Goal: Task Accomplishment & Management: Manage account settings

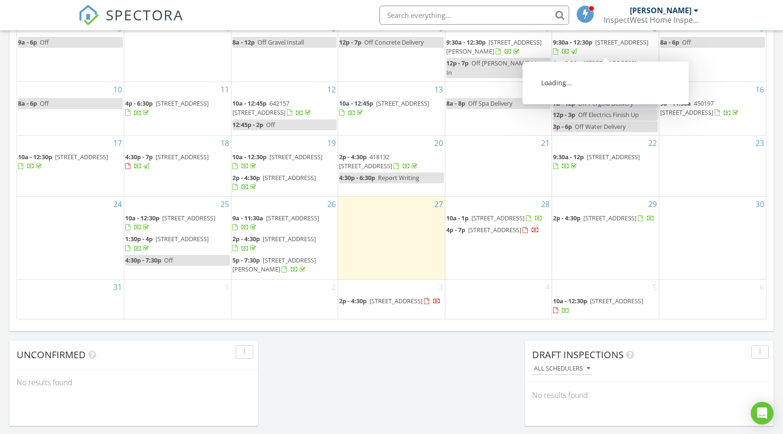
scroll to position [554, 0]
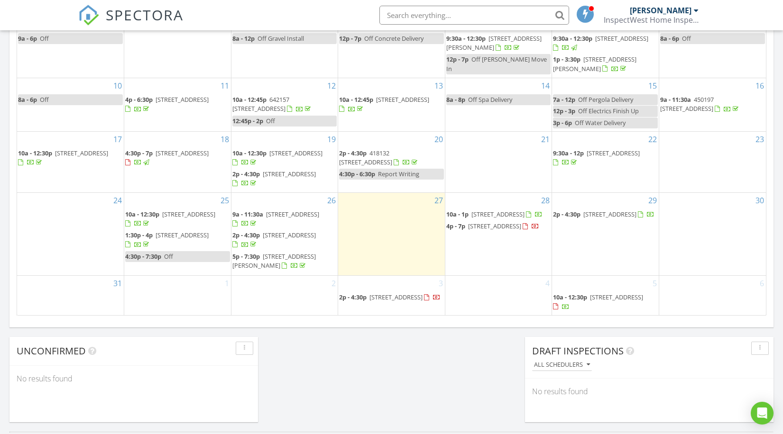
click at [475, 360] on div "Today Dale Hanley No results found New Inspection New Quote Map + − Leaflet | ©…" at bounding box center [391, 0] width 783 height 863
click at [714, 307] on div "6" at bounding box center [712, 295] width 107 height 39
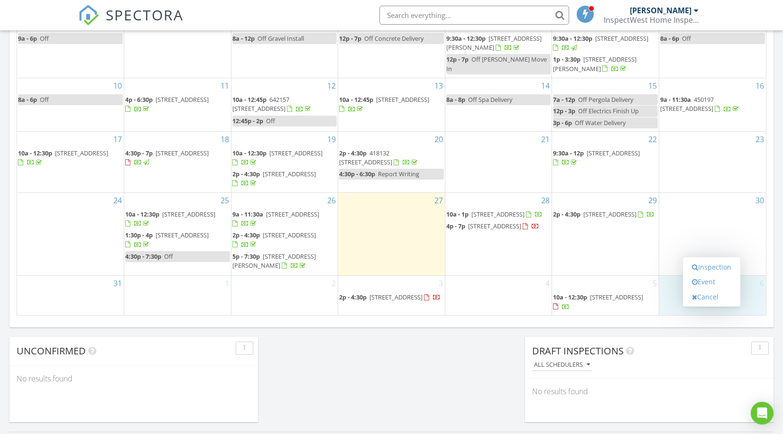
click at [495, 360] on div "[DATE] [PERSON_NAME] No results found New Inspection New Quote Map + − Leaflet …" at bounding box center [391, 0] width 783 height 863
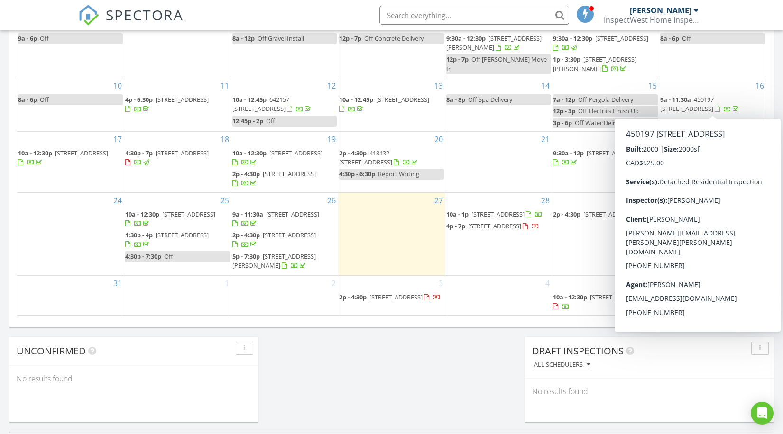
click at [447, 376] on div "Today Dale Hanley No results found New Inspection New Quote Map + − Leaflet | ©…" at bounding box center [391, 0] width 783 height 863
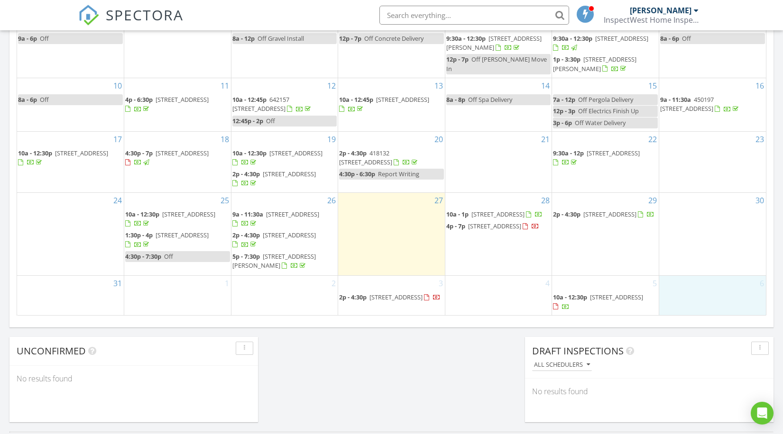
click at [695, 296] on div "6" at bounding box center [712, 295] width 107 height 39
click at [704, 258] on link "Inspection" at bounding box center [711, 256] width 49 height 15
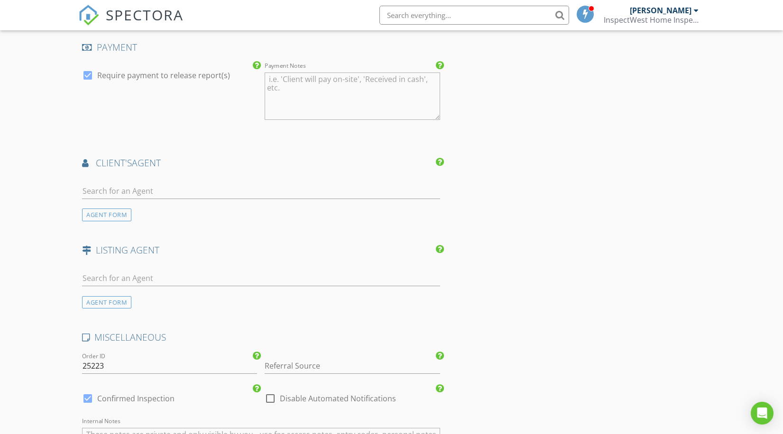
scroll to position [865, 0]
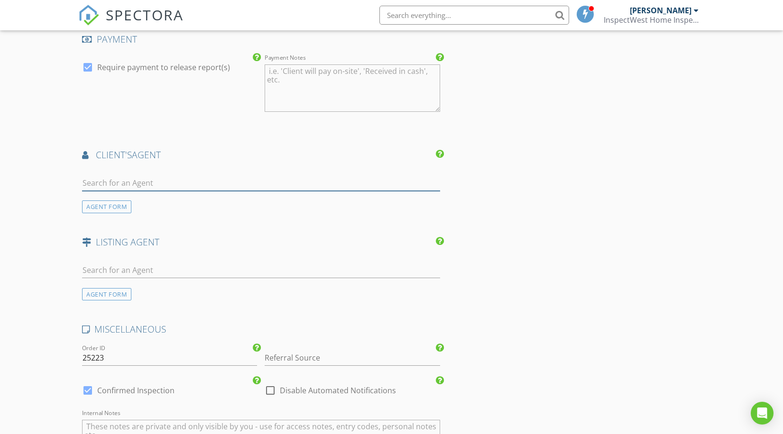
click at [109, 181] on input "text" at bounding box center [260, 183] width 357 height 16
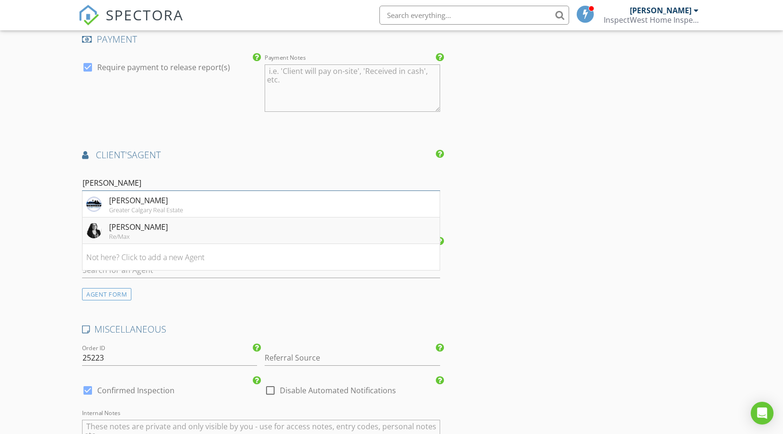
type input "Julie"
click at [155, 223] on li "Julie Parry Re/Max" at bounding box center [260, 231] width 356 height 27
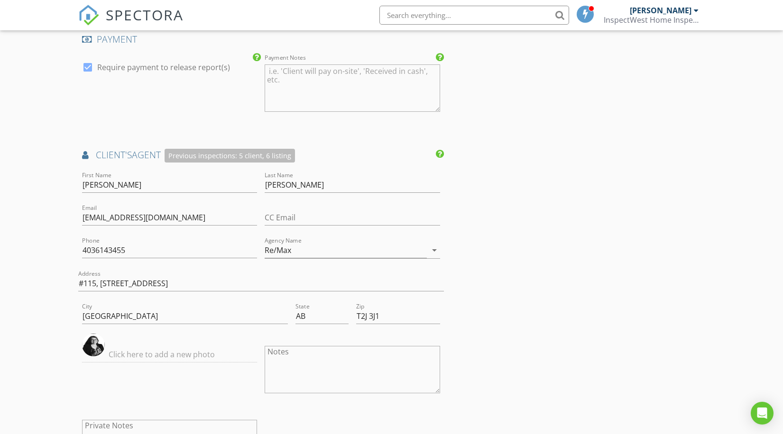
click at [17, 240] on div "New Inspection Click here to use the New Order Form INSPECTOR(S) check_box Dale…" at bounding box center [391, 99] width 783 height 1817
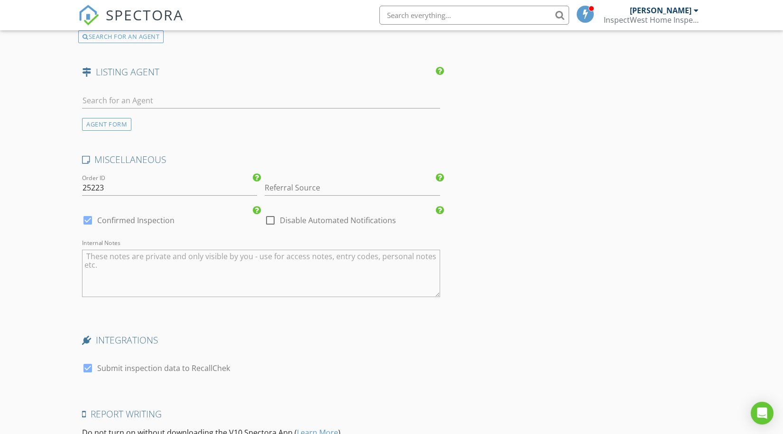
scroll to position [1320, 0]
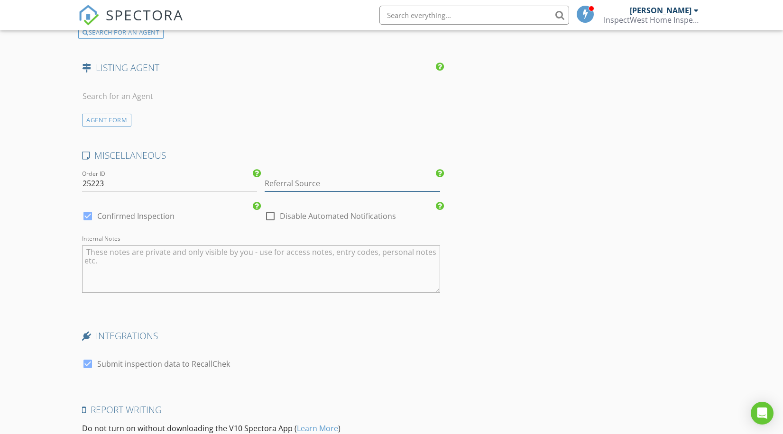
click at [308, 183] on input "Referral Source" at bounding box center [351, 184] width 175 height 16
type input "Julie Parry"
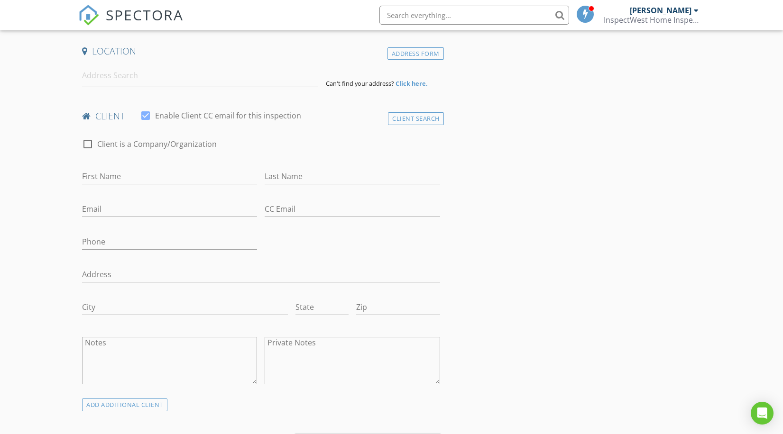
scroll to position [197, 0]
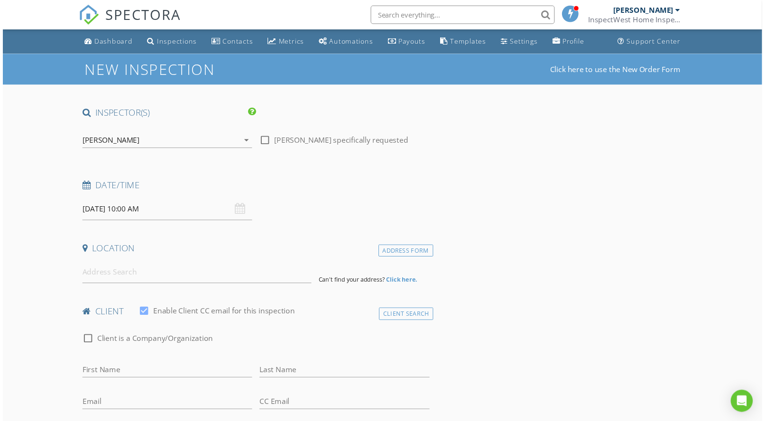
scroll to position [0, 0]
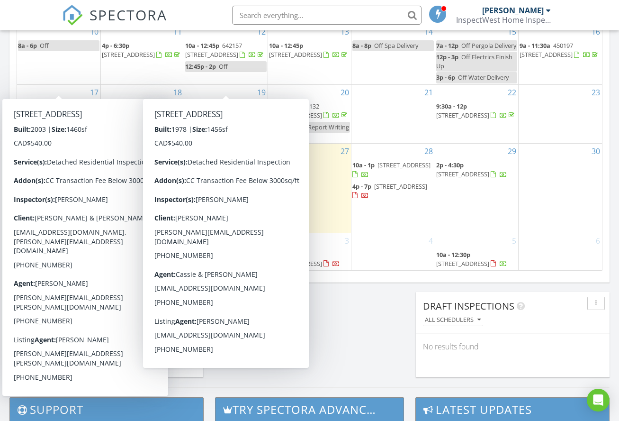
scroll to position [624, 0]
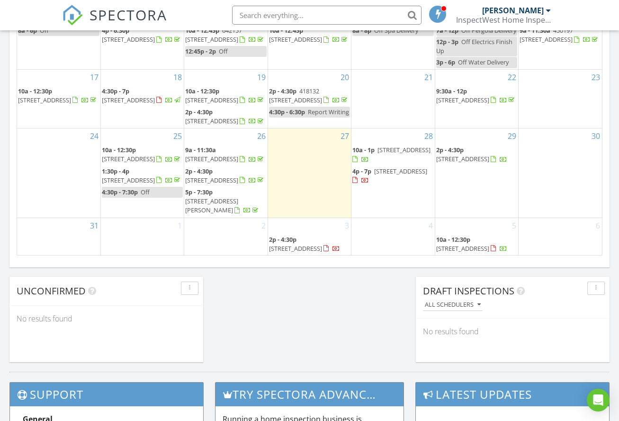
click at [477, 244] on span "92 Governor Dr SW, Calgary T3E 4Y9" at bounding box center [463, 248] width 53 height 9
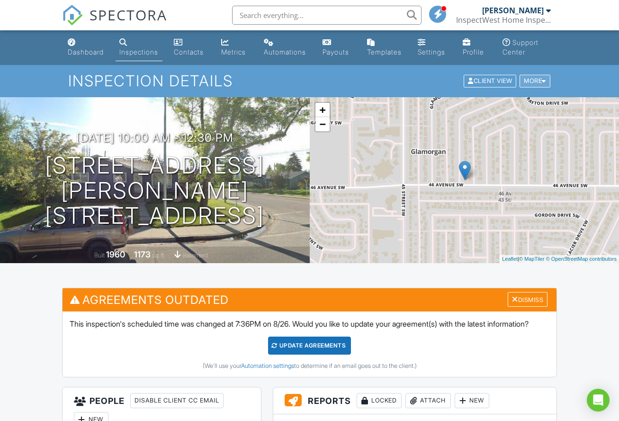
click at [547, 80] on div "More" at bounding box center [535, 81] width 31 height 13
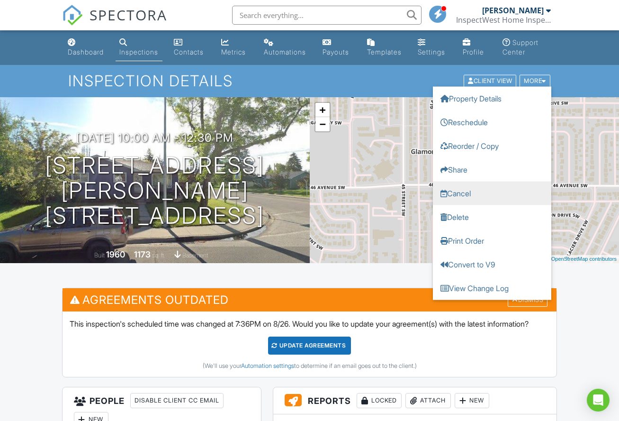
click at [462, 191] on link "Cancel" at bounding box center [492, 194] width 118 height 24
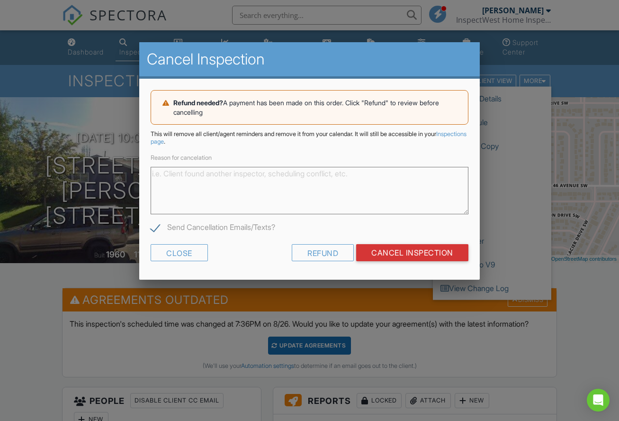
click at [210, 182] on textarea "Reason for cancelation" at bounding box center [310, 190] width 318 height 47
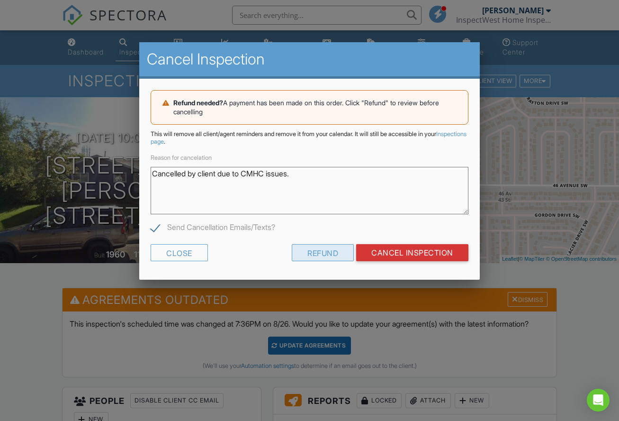
type textarea "Cancelled by client due to CMHC issues."
click at [321, 253] on div "Refund" at bounding box center [323, 252] width 62 height 17
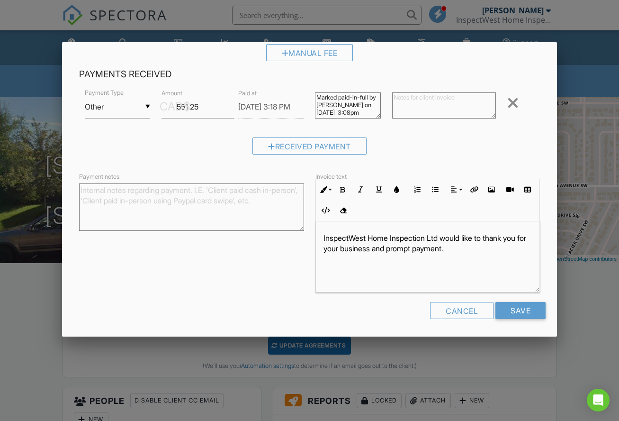
scroll to position [143, 0]
click at [470, 312] on div "Cancel" at bounding box center [462, 310] width 64 height 17
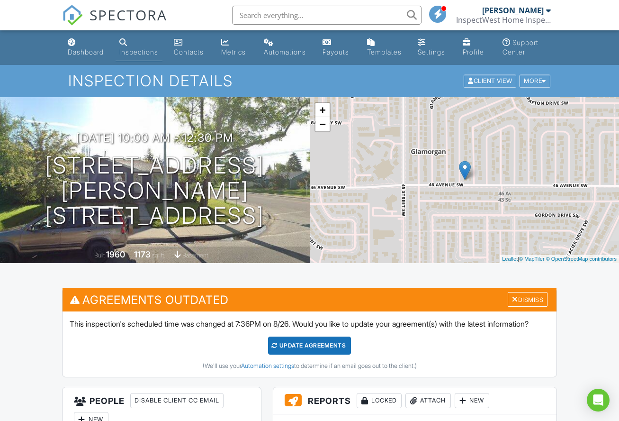
click at [541, 81] on div "More" at bounding box center [535, 81] width 31 height 13
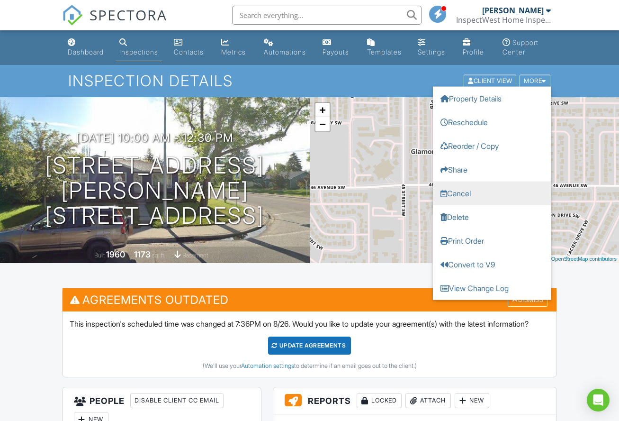
click at [459, 193] on link "Cancel" at bounding box center [492, 194] width 118 height 24
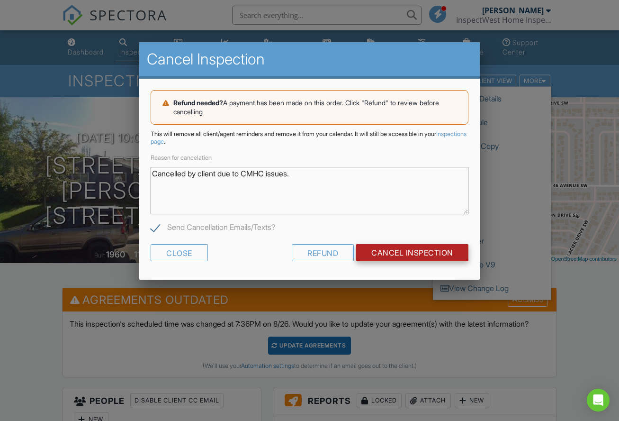
click at [401, 253] on input "Cancel Inspection" at bounding box center [412, 252] width 112 height 17
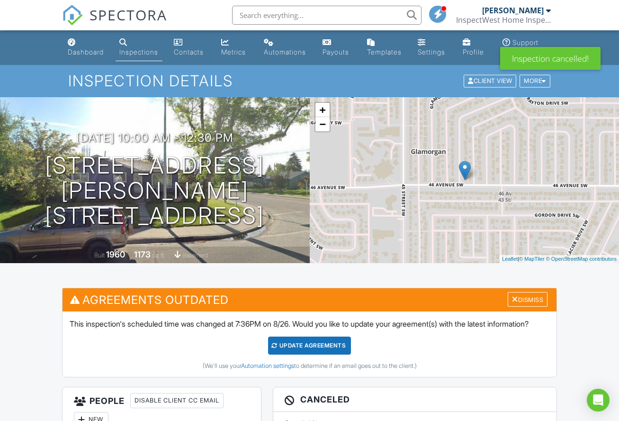
drag, startPoint x: 0, startPoint y: 0, endPoint x: 253, endPoint y: 112, distance: 276.9
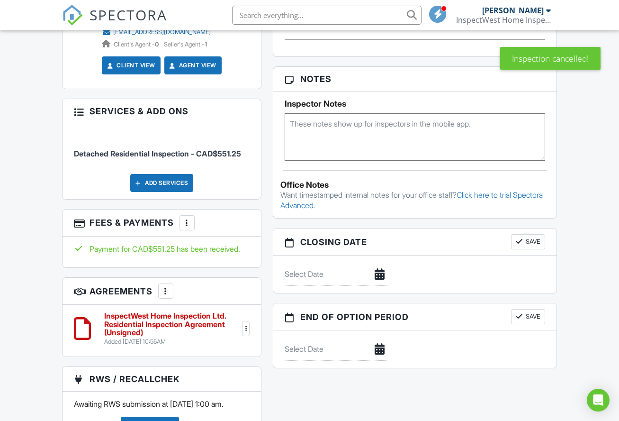
scroll to position [582, 0]
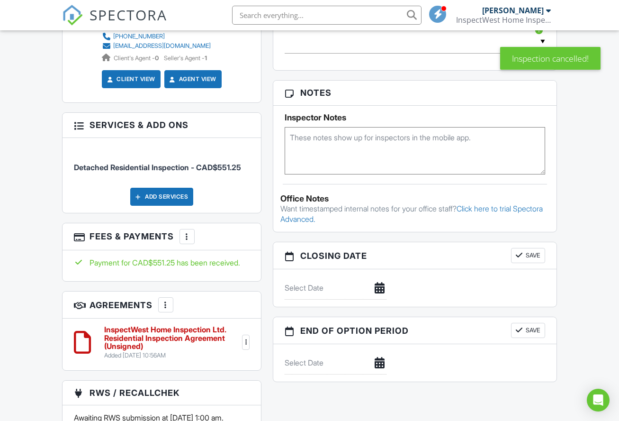
click at [191, 241] on div at bounding box center [186, 236] width 9 height 9
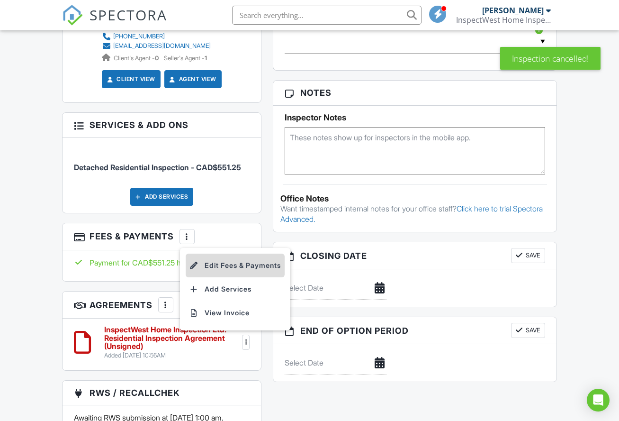
click at [245, 273] on li "Edit Fees & Payments" at bounding box center [235, 266] width 99 height 24
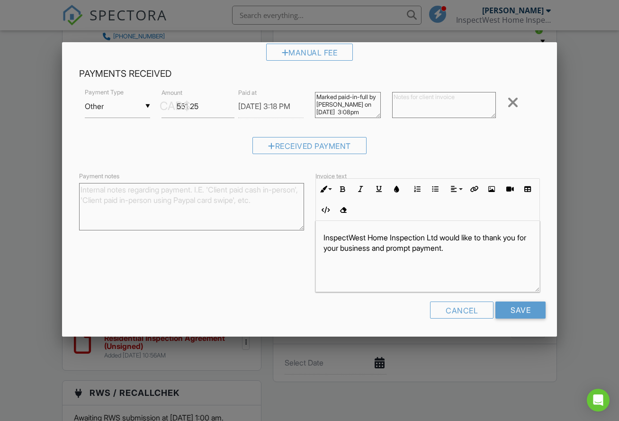
scroll to position [143, 0]
click at [210, 107] on input "551.25" at bounding box center [198, 107] width 73 height 23
drag, startPoint x: 210, startPoint y: 107, endPoint x: 157, endPoint y: 107, distance: 53.1
click at [157, 107] on div "CAD$ Amount 551.25" at bounding box center [194, 107] width 77 height 23
click at [211, 138] on div "Received Payment" at bounding box center [310, 150] width 462 height 24
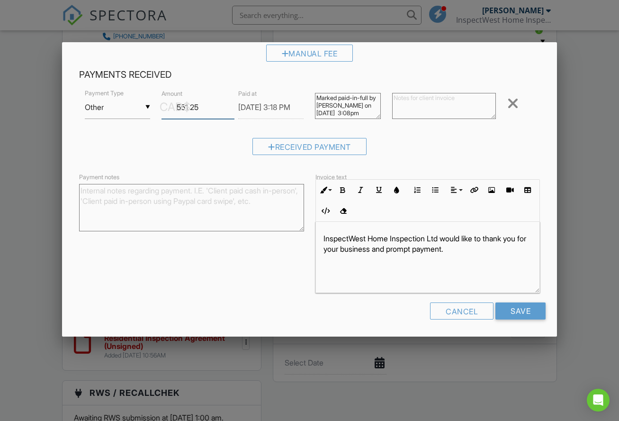
drag, startPoint x: 208, startPoint y: 106, endPoint x: 168, endPoint y: 106, distance: 39.8
click at [168, 106] on div "CAD$ Amount 551.25" at bounding box center [194, 107] width 77 height 23
click at [200, 136] on div "▼ Other Cash Check On-Site Card Other Cash Check On-Site Card Other Payment Typ…" at bounding box center [310, 125] width 462 height 74
click at [577, 178] on div at bounding box center [309, 216] width 619 height 526
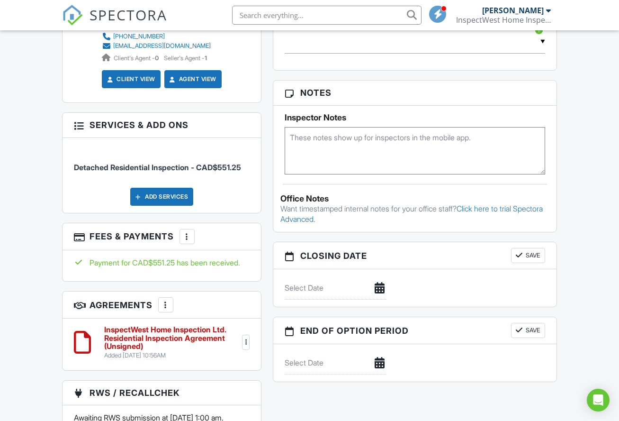
click at [53, 215] on div "Dashboard Inspections Contacts Metrics Automations Payouts Templates Settings P…" at bounding box center [309, 249] width 619 height 1601
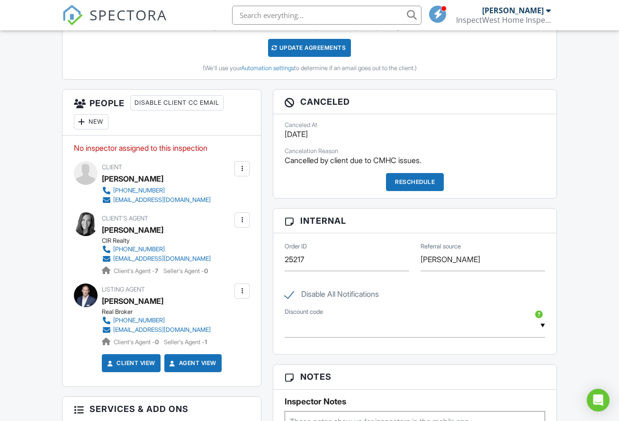
scroll to position [300, 0]
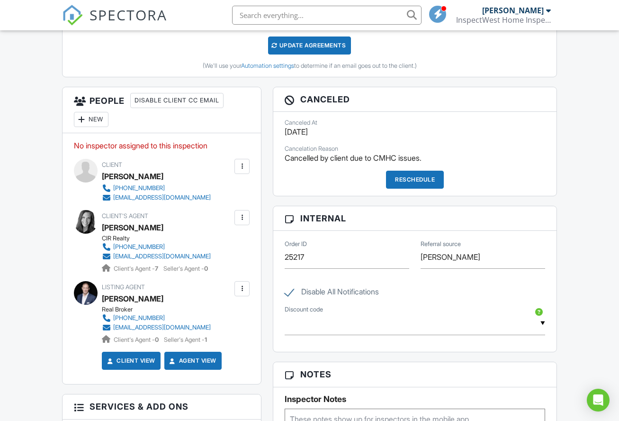
click at [168, 201] on div "dustinandjo@hotmail.com" at bounding box center [162, 198] width 98 height 8
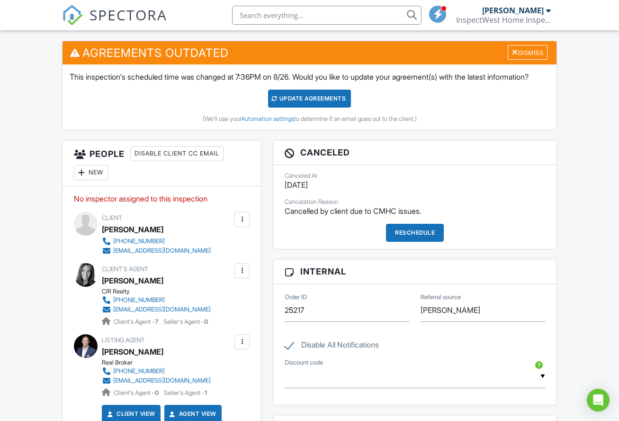
scroll to position [247, 0]
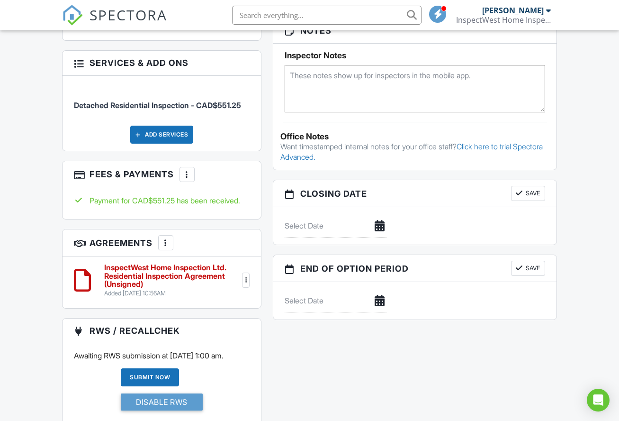
scroll to position [606, 0]
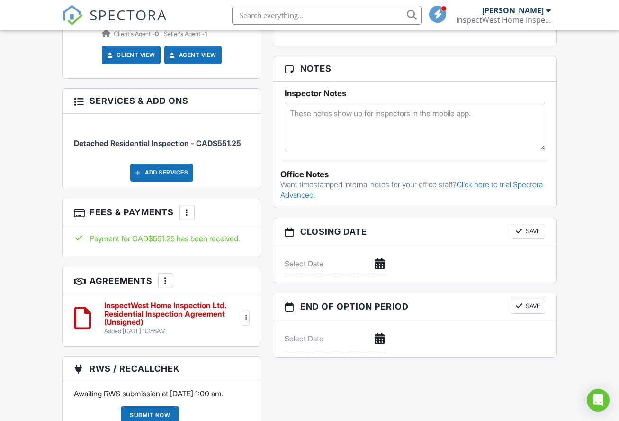
click at [192, 220] on div "More" at bounding box center [187, 212] width 15 height 15
click at [40, 255] on div "Dashboard Inspections Contacts Metrics Automations Payouts Templates Settings P…" at bounding box center [309, 225] width 619 height 1601
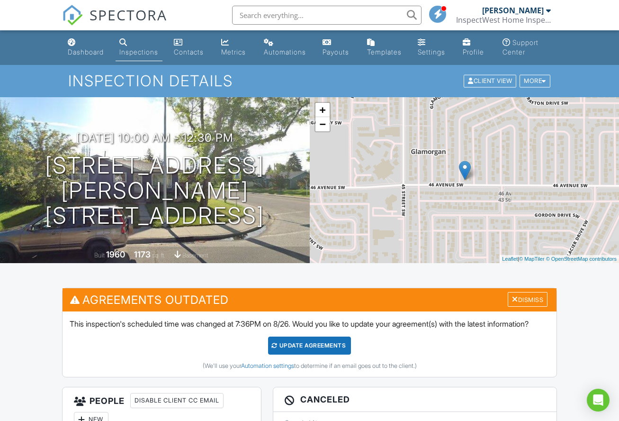
scroll to position [0, 0]
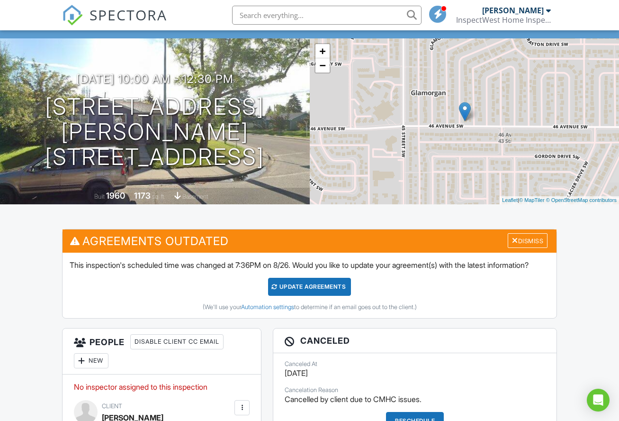
scroll to position [64, 0]
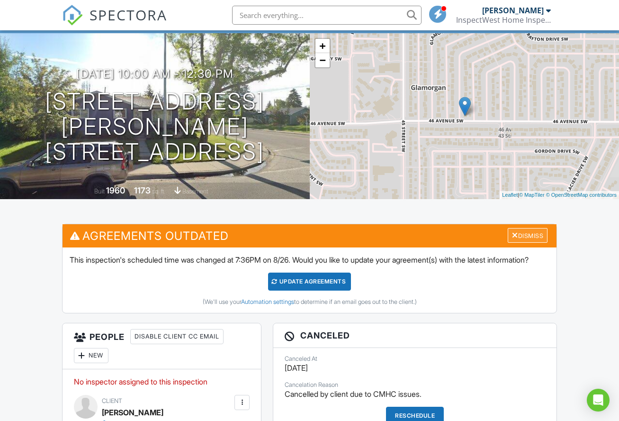
click at [525, 234] on div "Dismiss" at bounding box center [528, 235] width 40 height 15
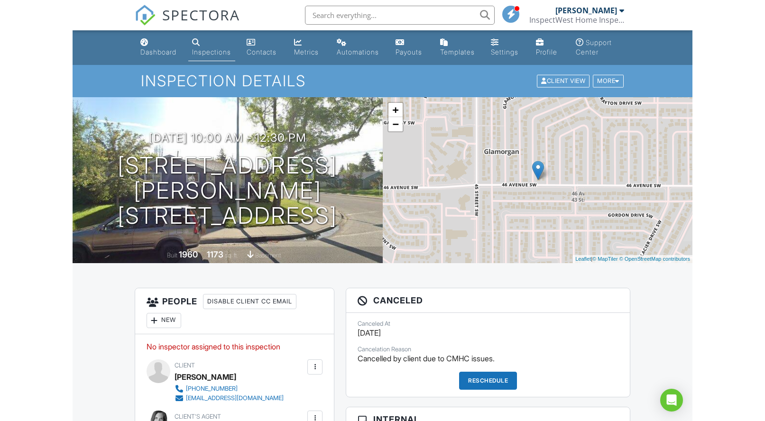
scroll to position [0, 0]
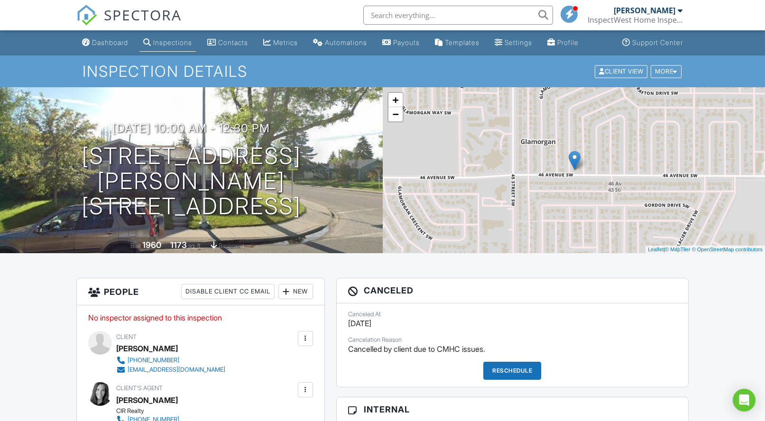
click at [292, 42] on div "Metrics" at bounding box center [285, 42] width 25 height 8
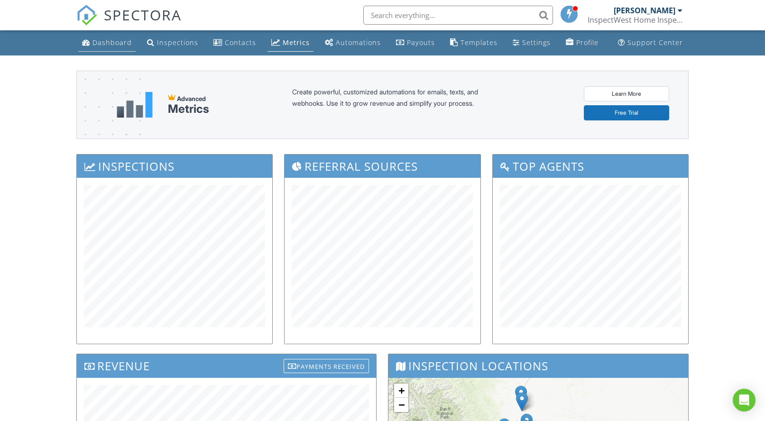
click at [123, 40] on div "Dashboard" at bounding box center [111, 42] width 39 height 9
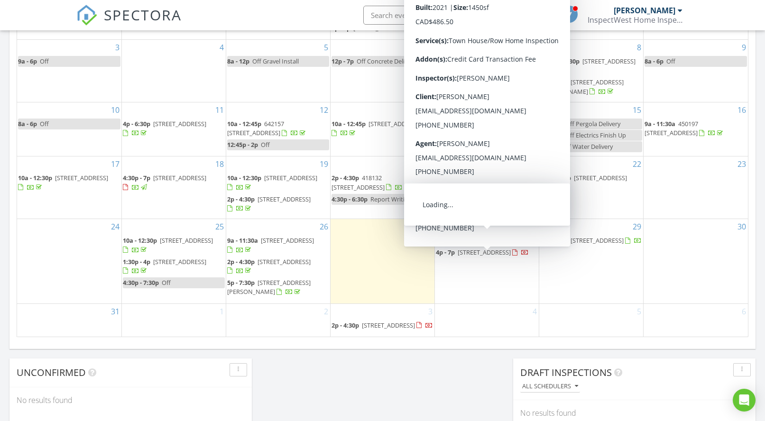
scroll to position [535, 0]
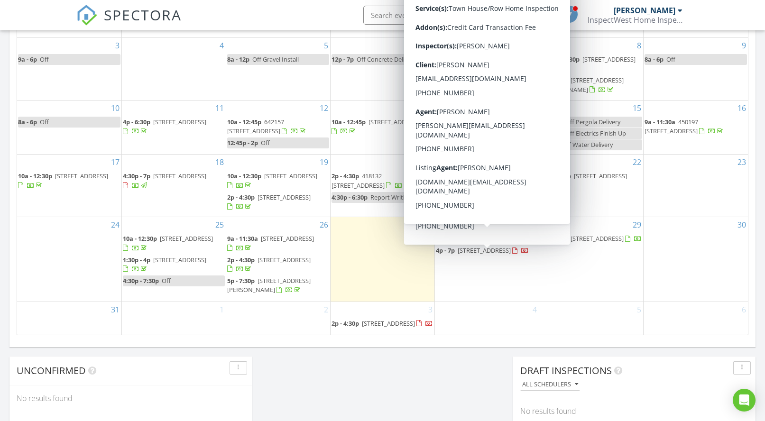
click at [444, 372] on div "[DATE] [PERSON_NAME] No results found New Inspection New Quote Map + − Leaflet …" at bounding box center [382, 20] width 765 height 863
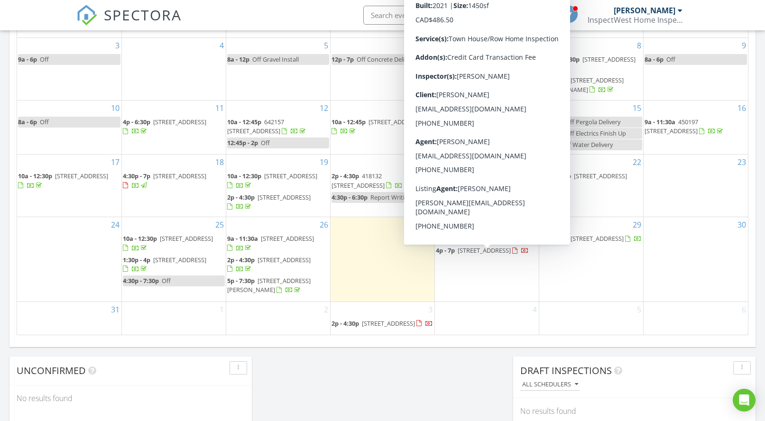
click at [484, 255] on span "[STREET_ADDRESS]" at bounding box center [483, 250] width 53 height 9
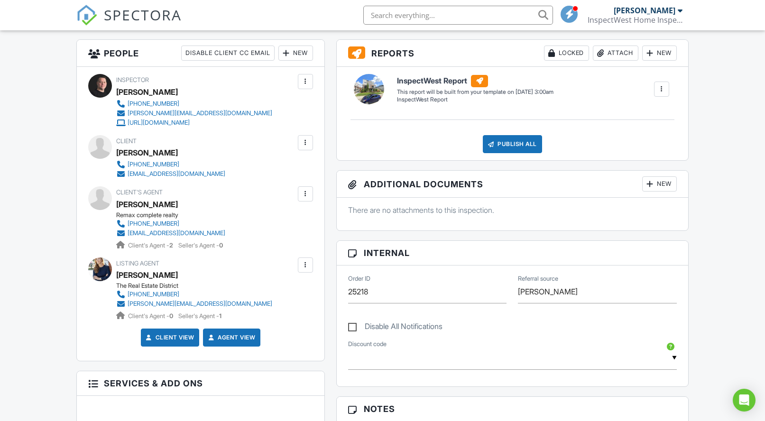
scroll to position [231, 0]
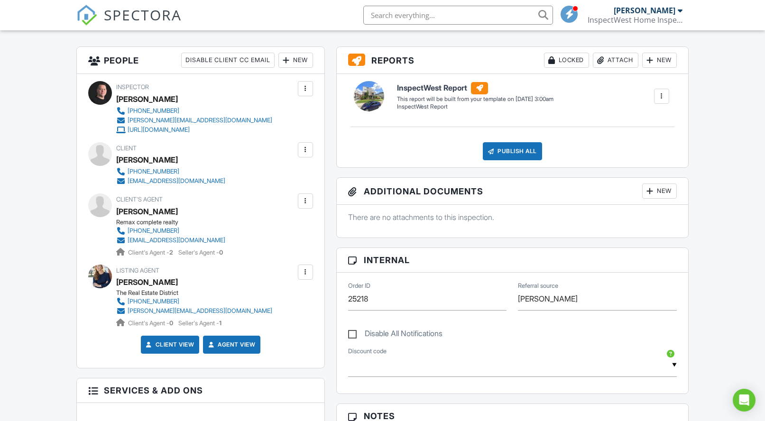
click at [306, 148] on div at bounding box center [304, 149] width 9 height 9
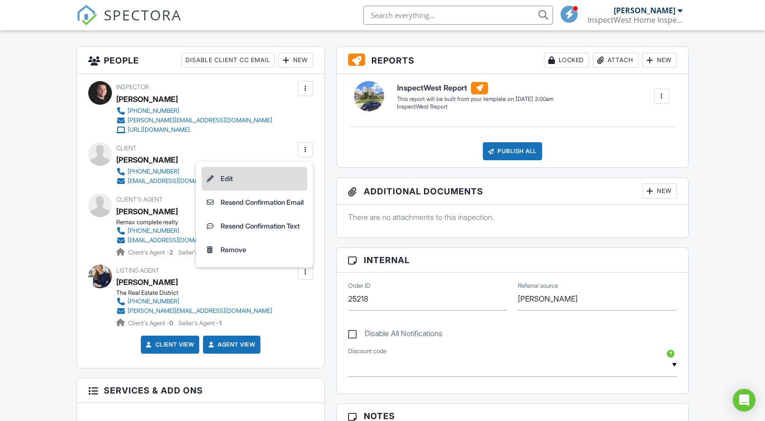
click at [260, 175] on li "Edit" at bounding box center [254, 179] width 106 height 24
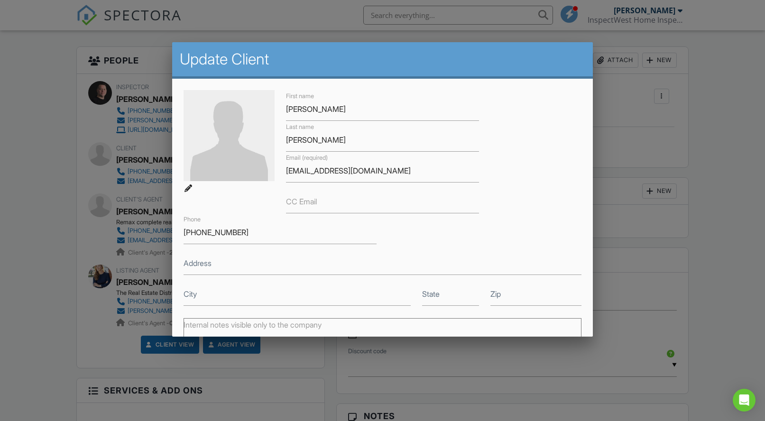
click at [307, 202] on label "CC Email" at bounding box center [301, 201] width 31 height 10
click at [307, 202] on input "CC Email" at bounding box center [382, 201] width 193 height 23
paste input "Is email is [EMAIL_ADDRESS][DOMAIN_NAME]"
click at [323, 203] on input "Is email is [EMAIL_ADDRESS][DOMAIN_NAME]" at bounding box center [382, 201] width 193 height 23
type input "[EMAIL_ADDRESS][DOMAIN_NAME]"
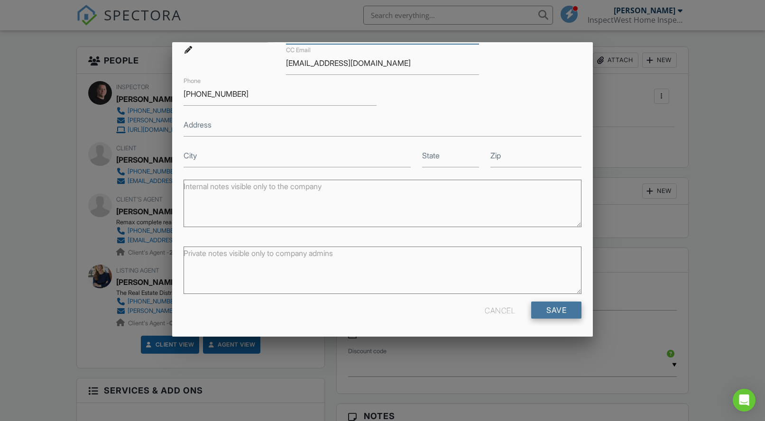
scroll to position [138, 0]
click at [564, 310] on input "Save" at bounding box center [556, 310] width 50 height 17
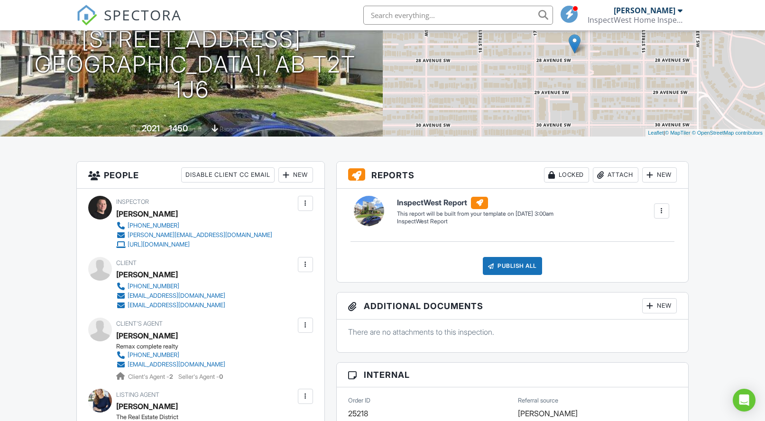
scroll to position [131, 0]
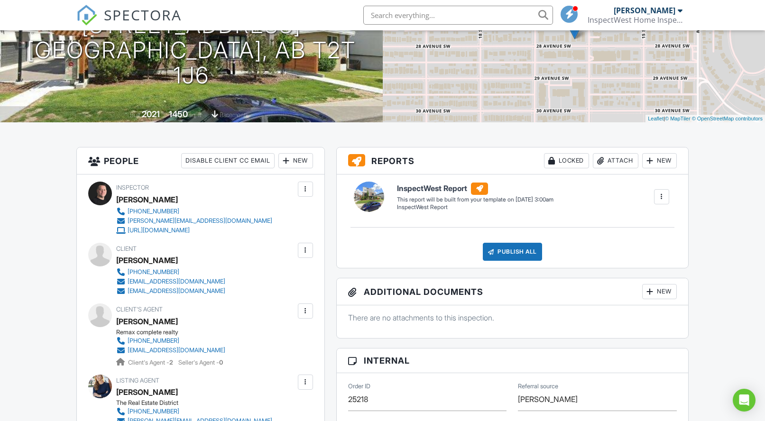
click at [305, 250] on div at bounding box center [304, 250] width 9 height 9
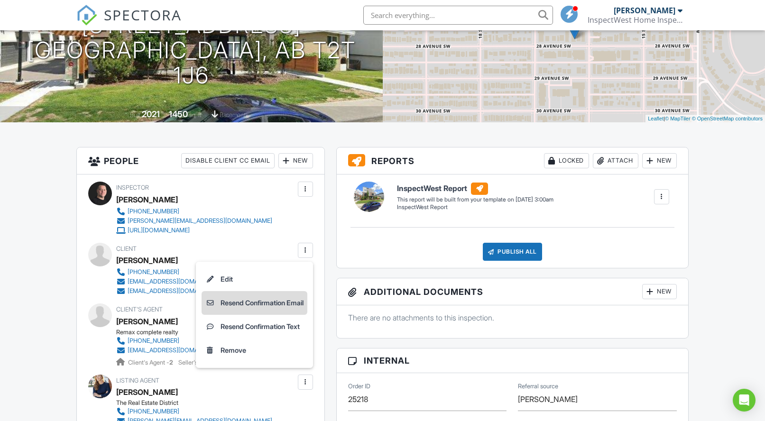
click at [251, 300] on li "Resend Confirmation Email" at bounding box center [254, 303] width 106 height 24
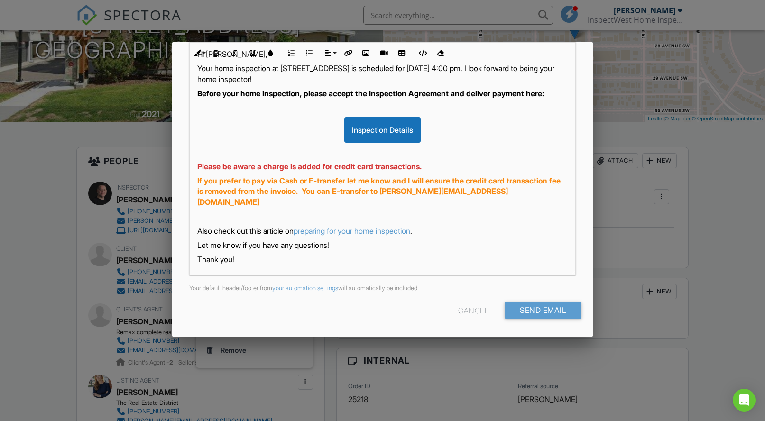
scroll to position [171, 0]
click at [547, 313] on input "Send Email" at bounding box center [542, 310] width 77 height 17
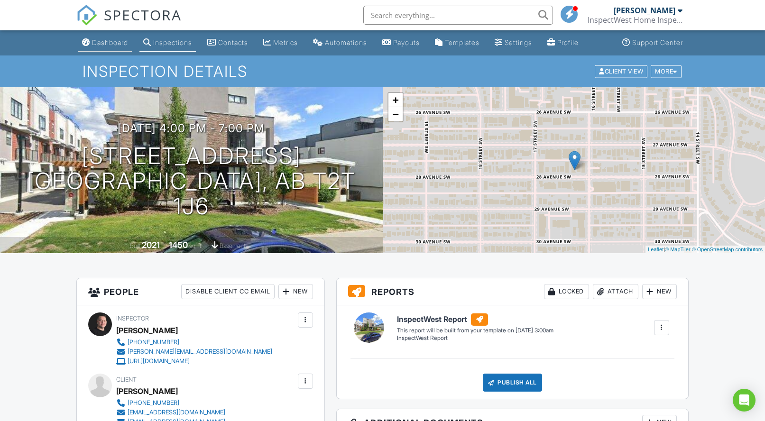
click at [113, 41] on div "Dashboard" at bounding box center [110, 42] width 36 height 8
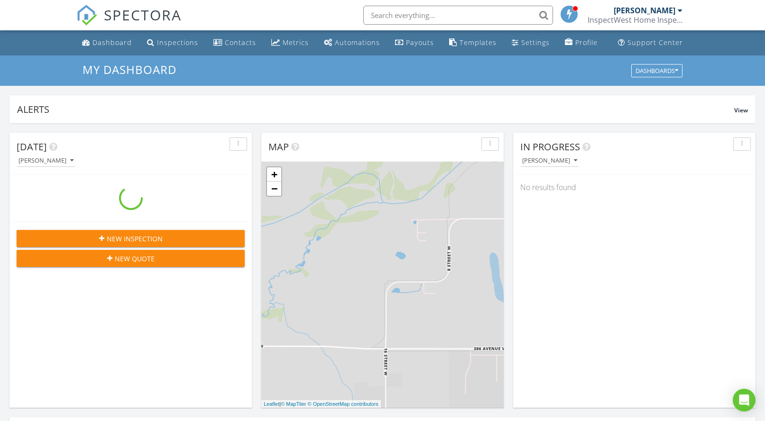
scroll to position [863, 765]
